Goal: Task Accomplishment & Management: Manage account settings

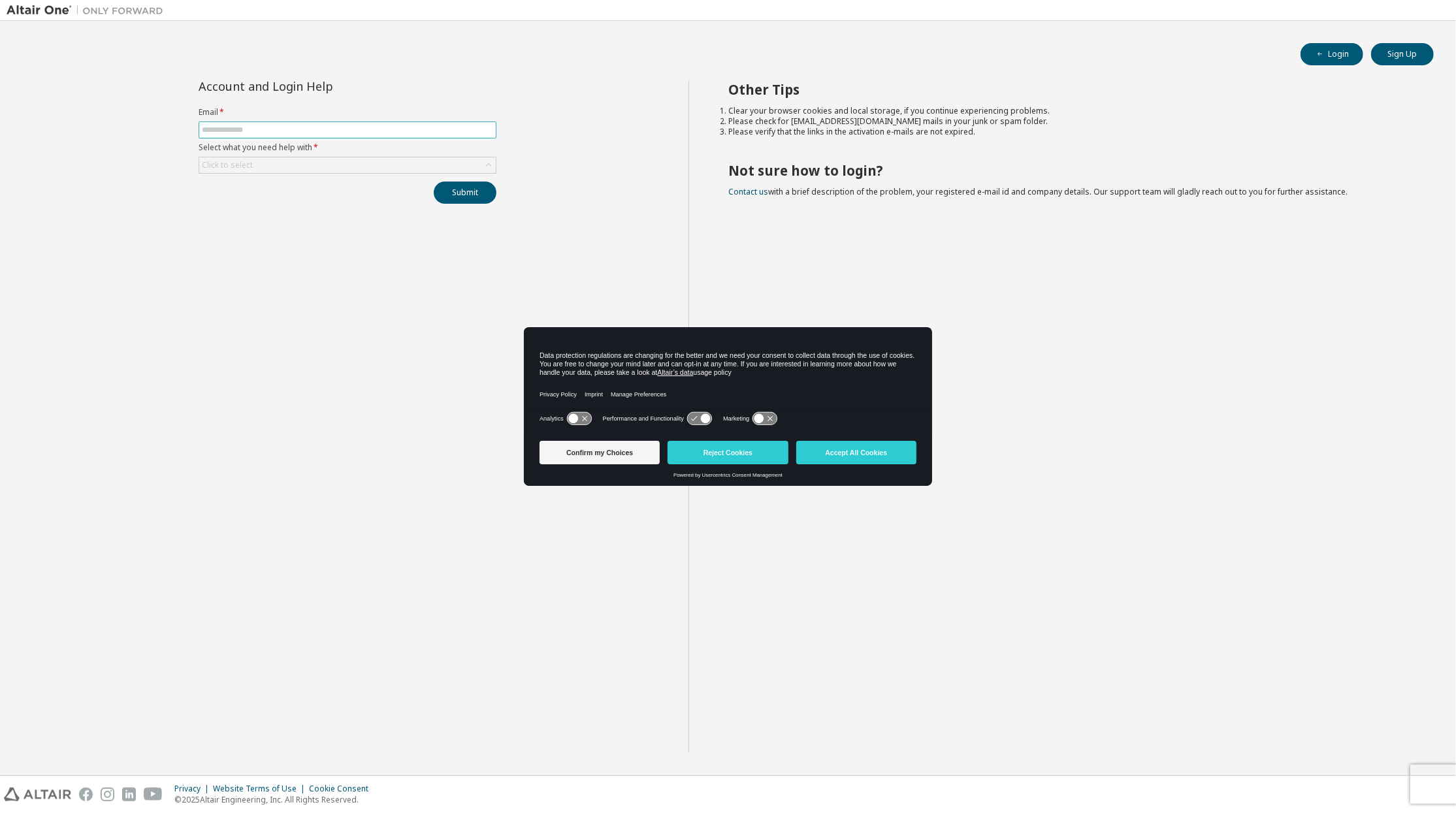
click at [288, 129] on input "text" at bounding box center [347, 129] width 291 height 11
type input "**********"
click at [282, 165] on div "Click to select" at bounding box center [348, 165] width 297 height 16
click at [332, 204] on li "I forgot my password" at bounding box center [346, 203] width 293 height 17
click at [442, 197] on button "Submit" at bounding box center [465, 192] width 63 height 22
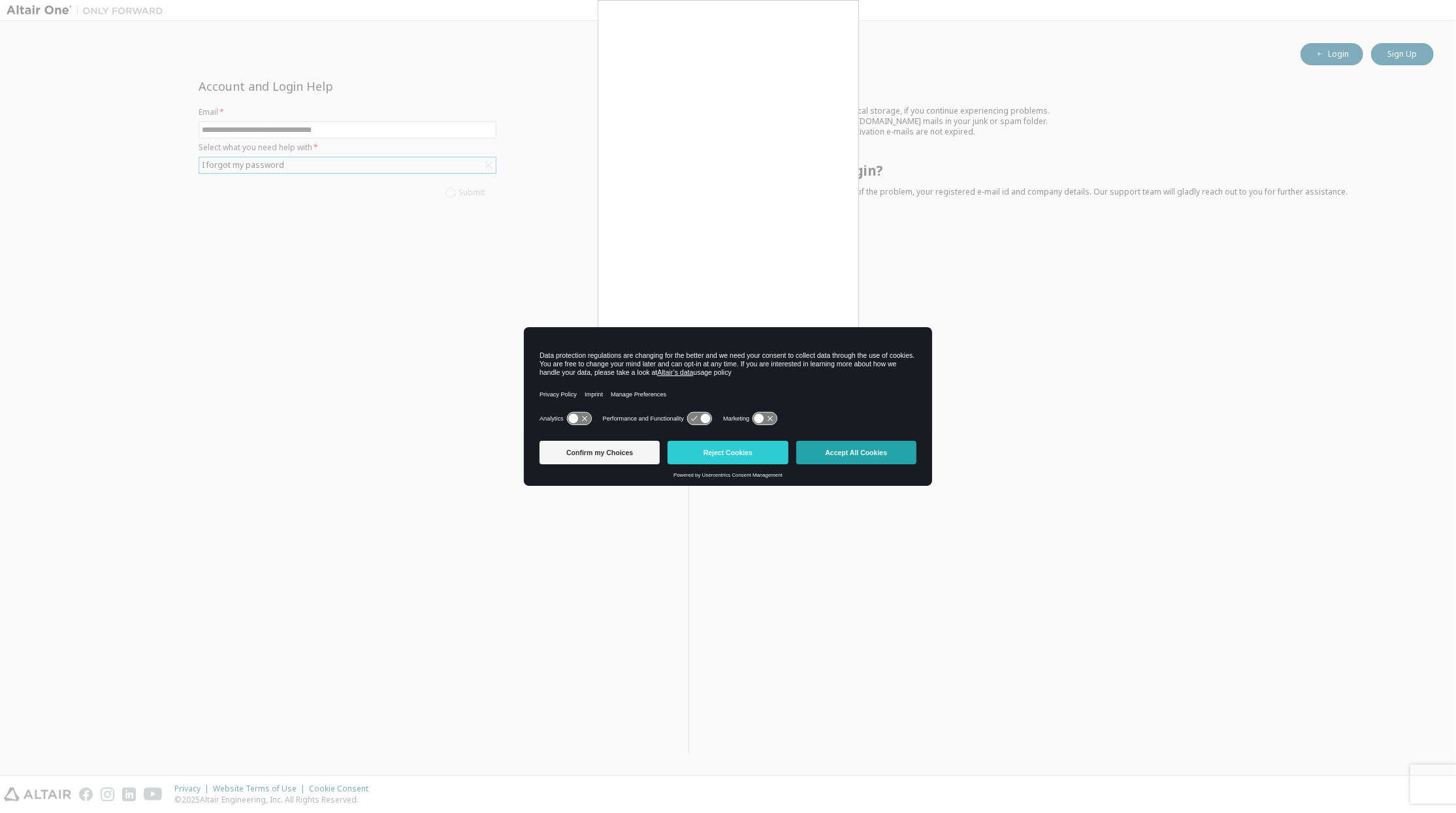
click at [869, 455] on button "Accept All Cookies" at bounding box center [856, 452] width 120 height 24
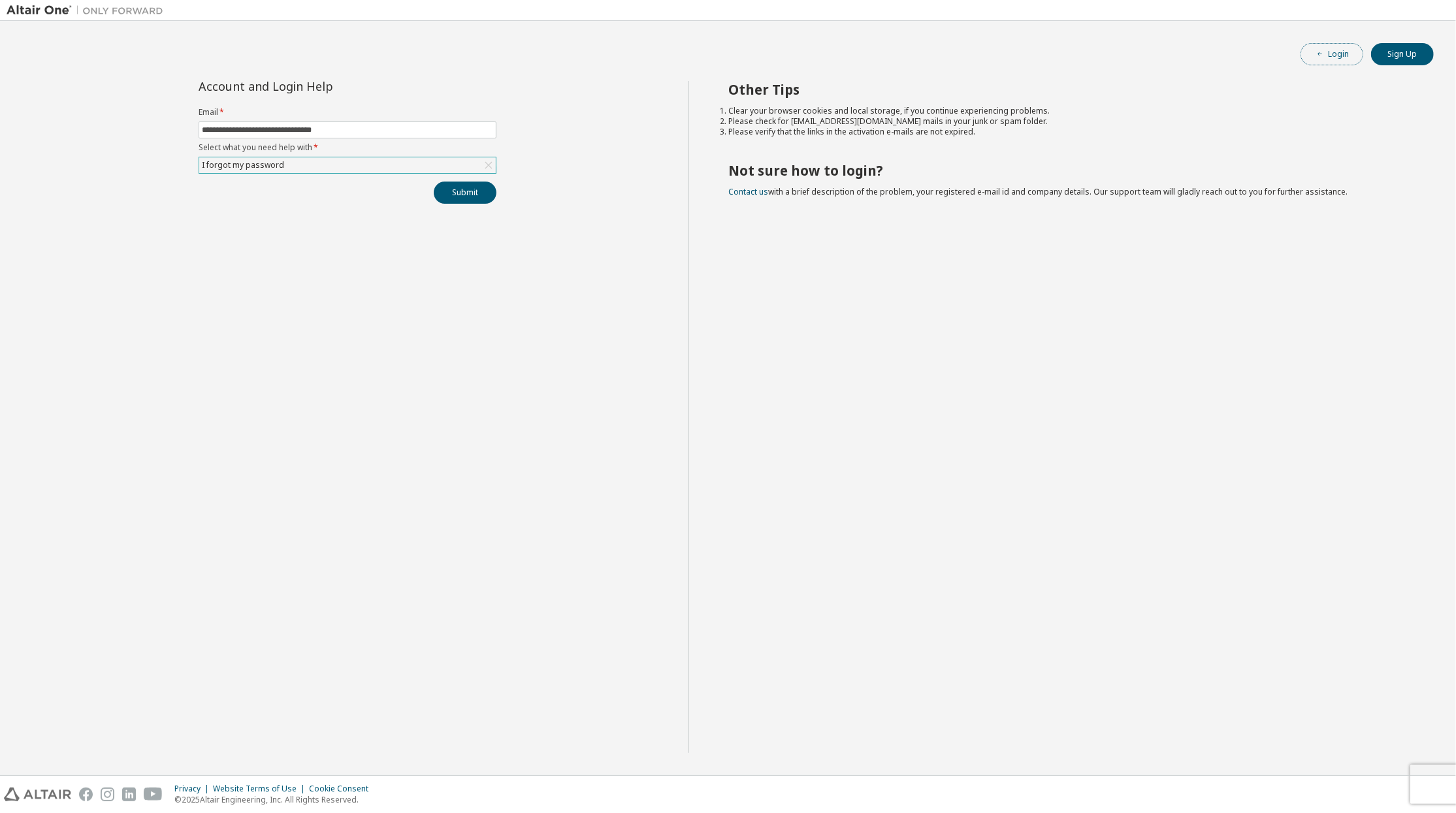
click at [1337, 59] on button "Login" at bounding box center [1332, 54] width 63 height 22
click at [278, 124] on span at bounding box center [348, 130] width 298 height 17
click at [288, 136] on span at bounding box center [348, 130] width 298 height 17
click at [285, 134] on input "text" at bounding box center [347, 129] width 291 height 11
type input "**********"
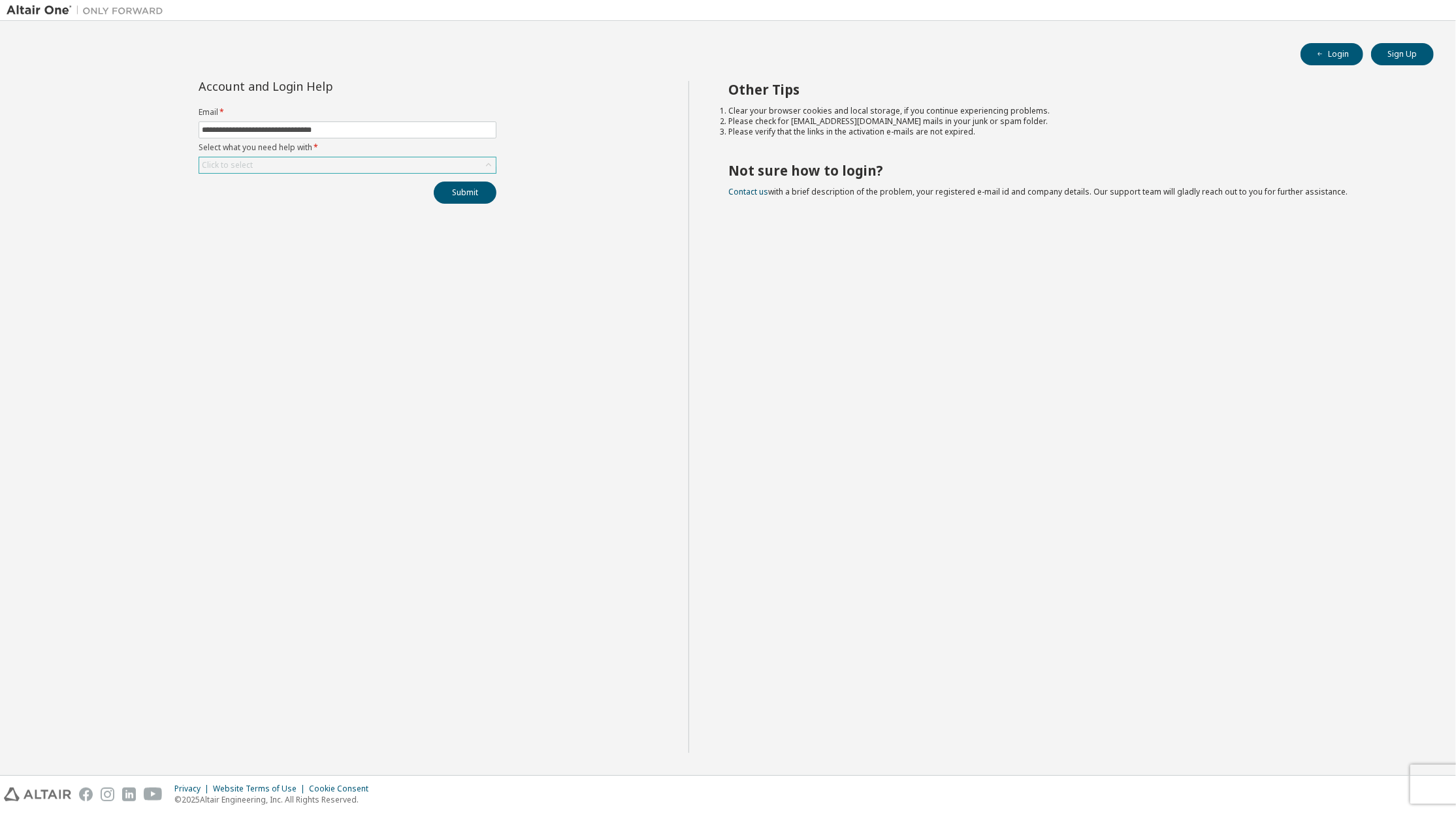
click at [278, 169] on div "Click to select" at bounding box center [348, 165] width 297 height 16
click at [282, 210] on li "I forgot my password" at bounding box center [346, 203] width 293 height 17
click at [466, 197] on button "Submit" at bounding box center [465, 192] width 63 height 22
